Goal: Information Seeking & Learning: Find specific fact

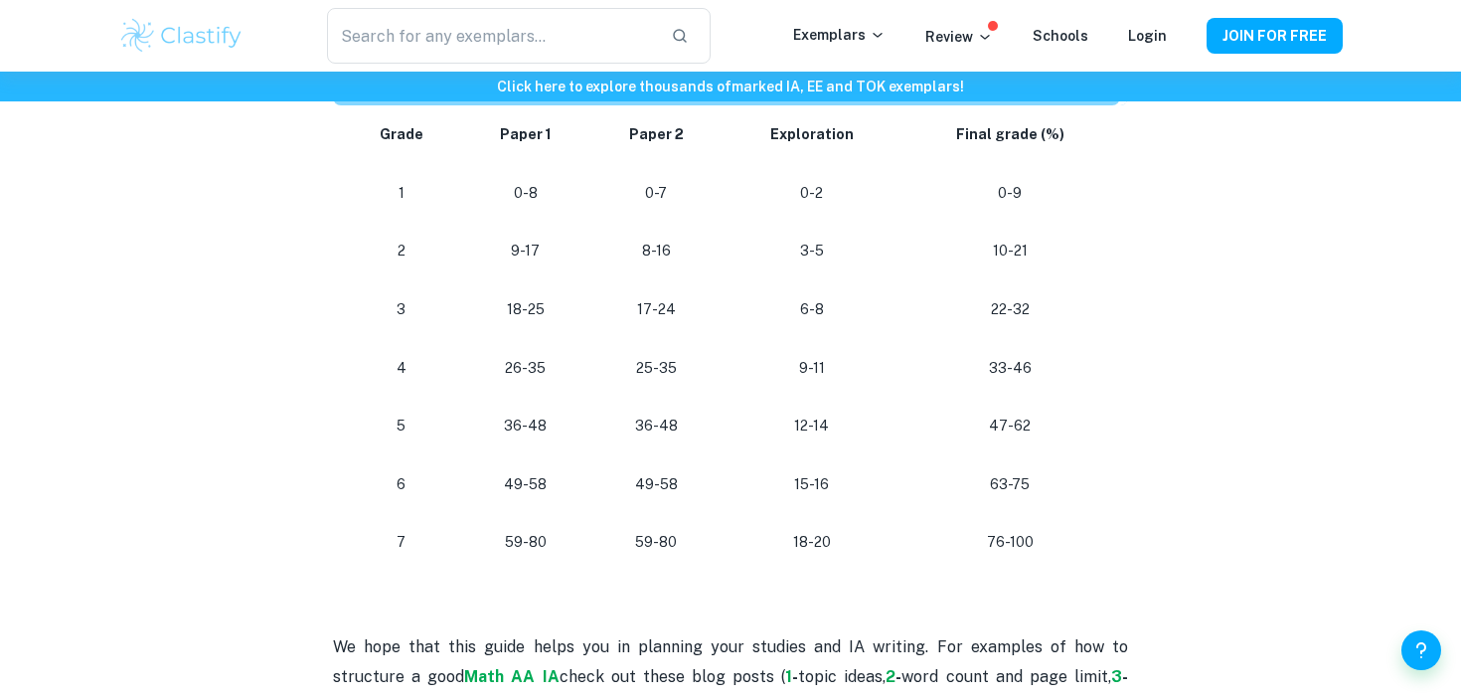
scroll to position [1864, 0]
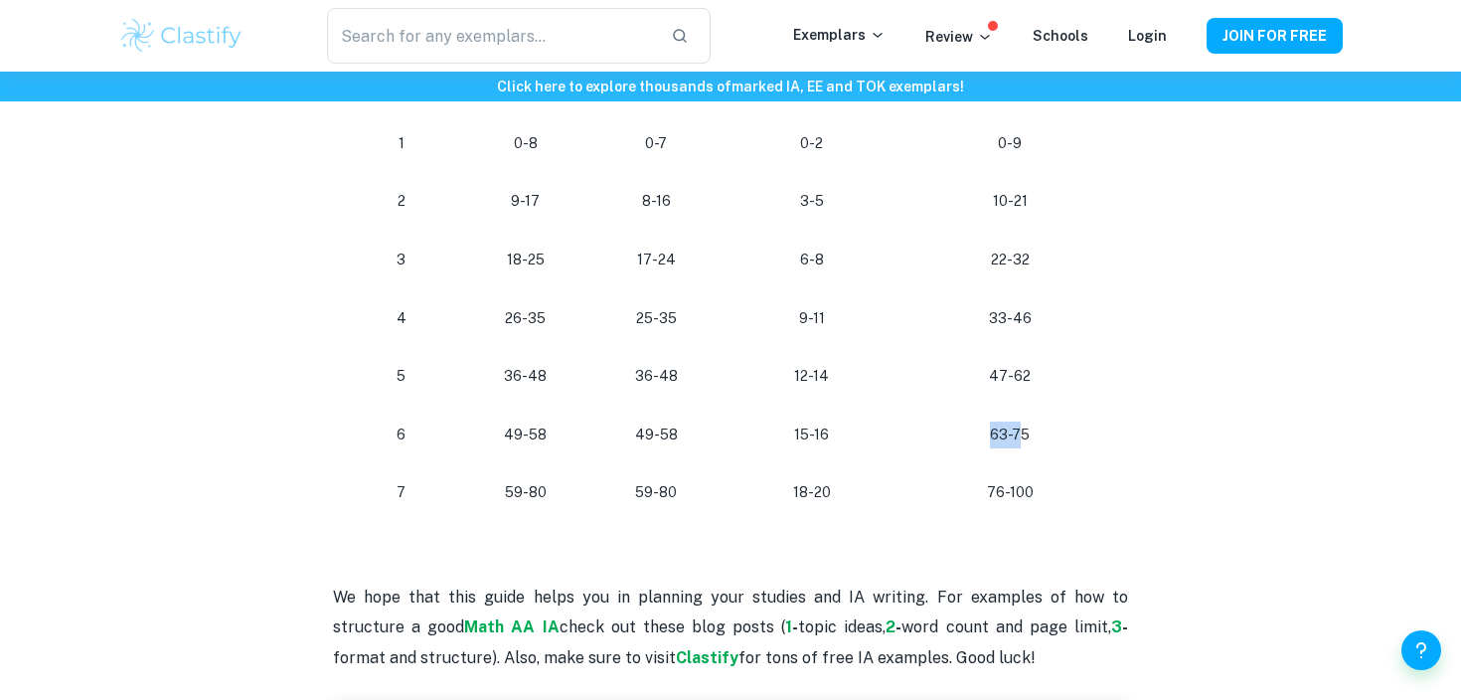
drag, startPoint x: 995, startPoint y: 431, endPoint x: 1022, endPoint y: 430, distance: 26.9
click at [1022, 430] on p "63-75" at bounding box center [1010, 434] width 188 height 27
click at [1025, 431] on p "63-75" at bounding box center [1010, 434] width 188 height 27
drag, startPoint x: 990, startPoint y: 432, endPoint x: 1019, endPoint y: 431, distance: 28.8
click at [1019, 431] on p "63-75" at bounding box center [1010, 434] width 188 height 27
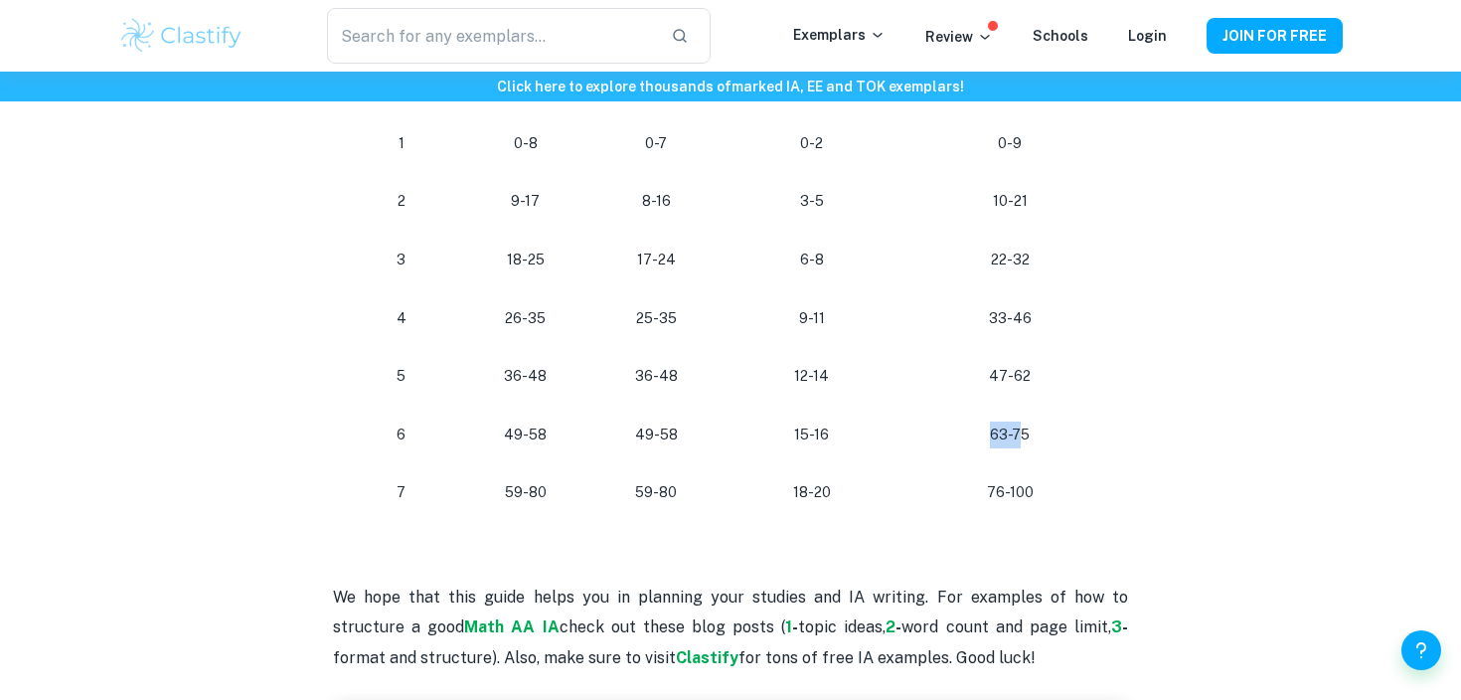
click at [1019, 431] on p "63-75" at bounding box center [1010, 434] width 188 height 27
drag, startPoint x: 989, startPoint y: 489, endPoint x: 1008, endPoint y: 489, distance: 18.9
click at [1008, 489] on p "76-100" at bounding box center [1010, 492] width 188 height 27
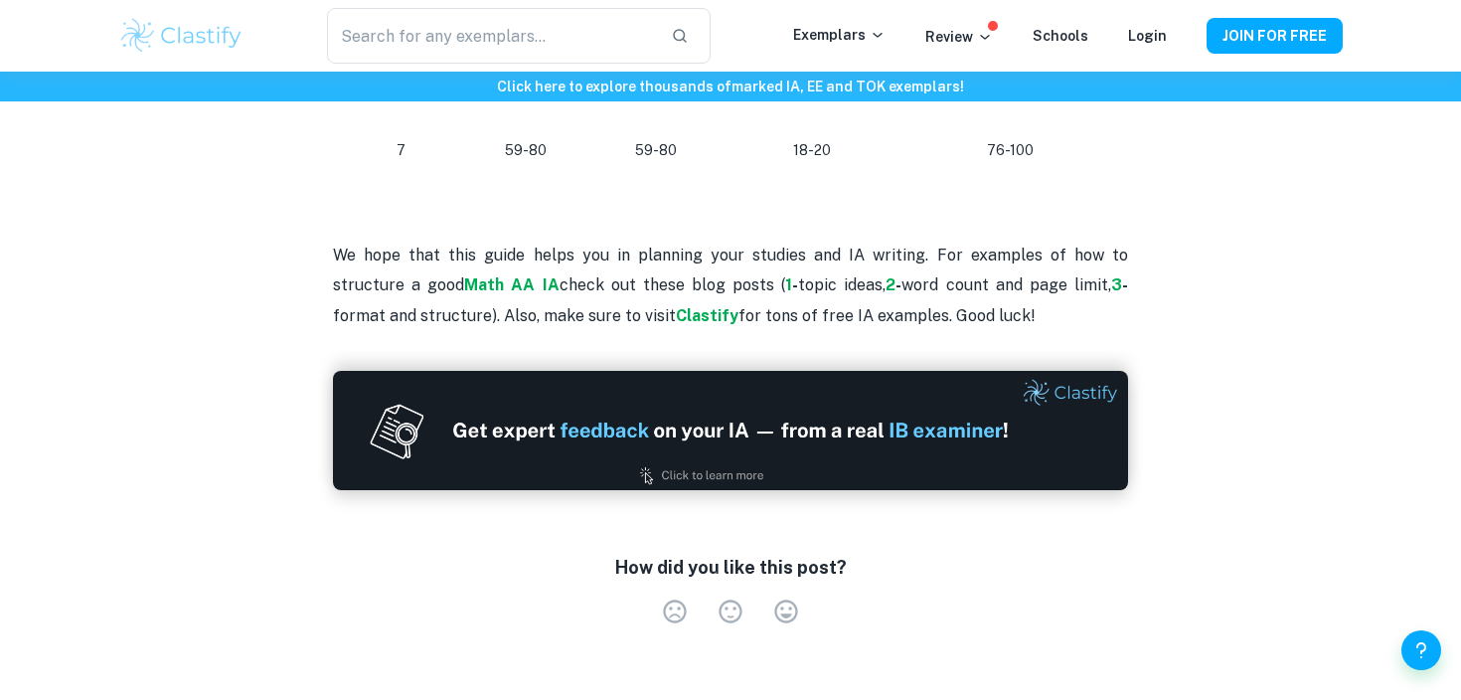
scroll to position [2126, 0]
